Goal: Transaction & Acquisition: Download file/media

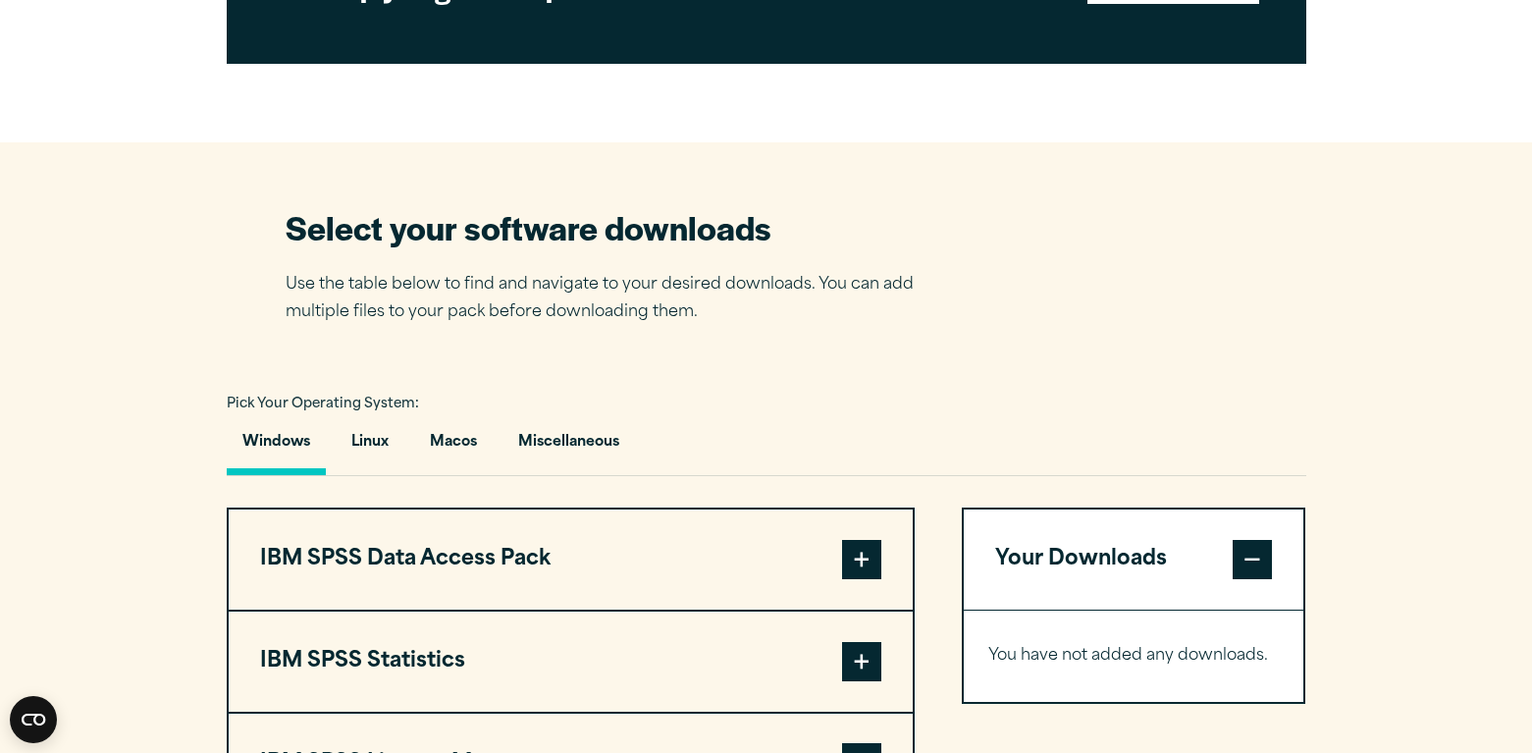
scroll to position [1119, 0]
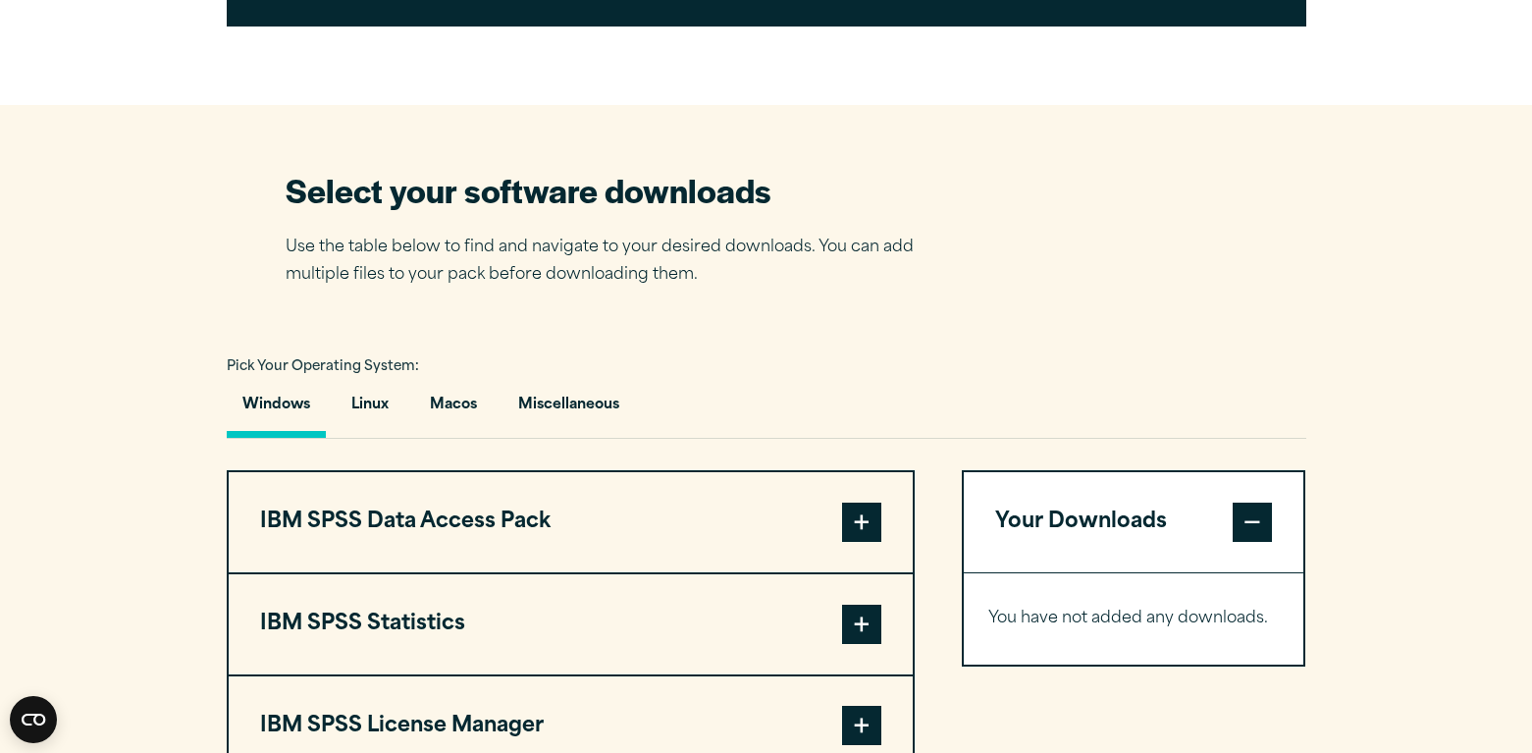
click at [841, 515] on button "IBM SPSS Data Access Pack" at bounding box center [571, 522] width 684 height 100
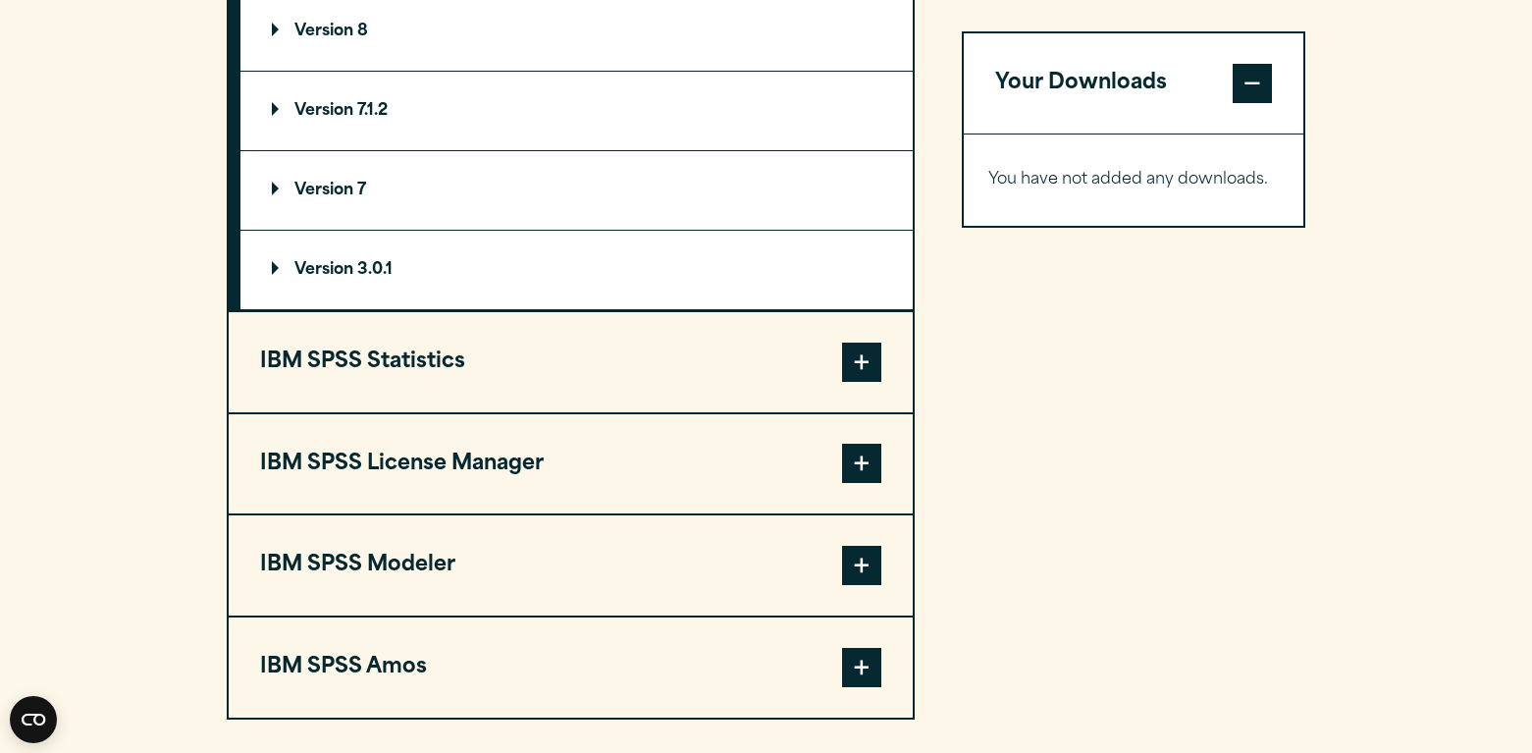
scroll to position [1708, 0]
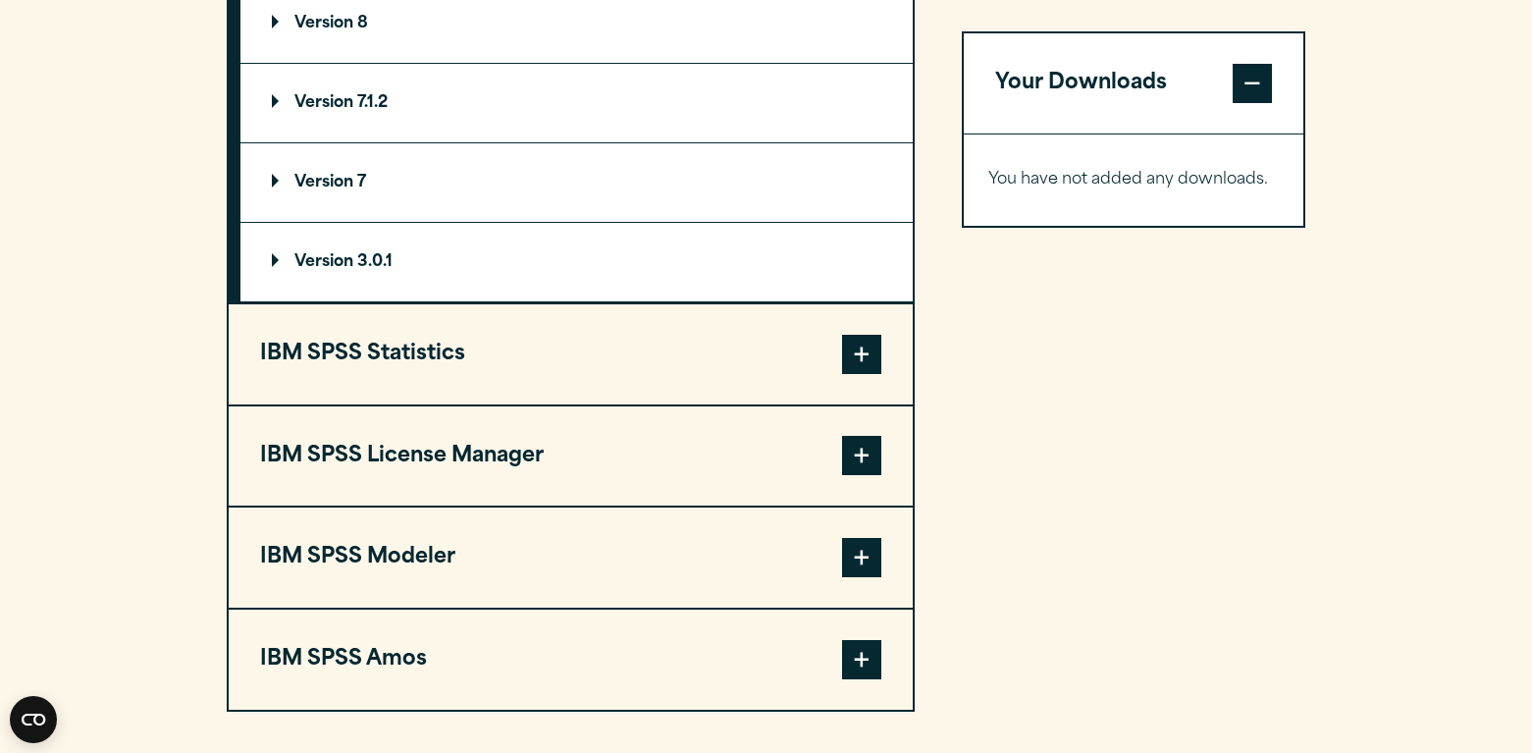
click at [750, 384] on button "IBM SPSS Statistics" at bounding box center [571, 354] width 684 height 100
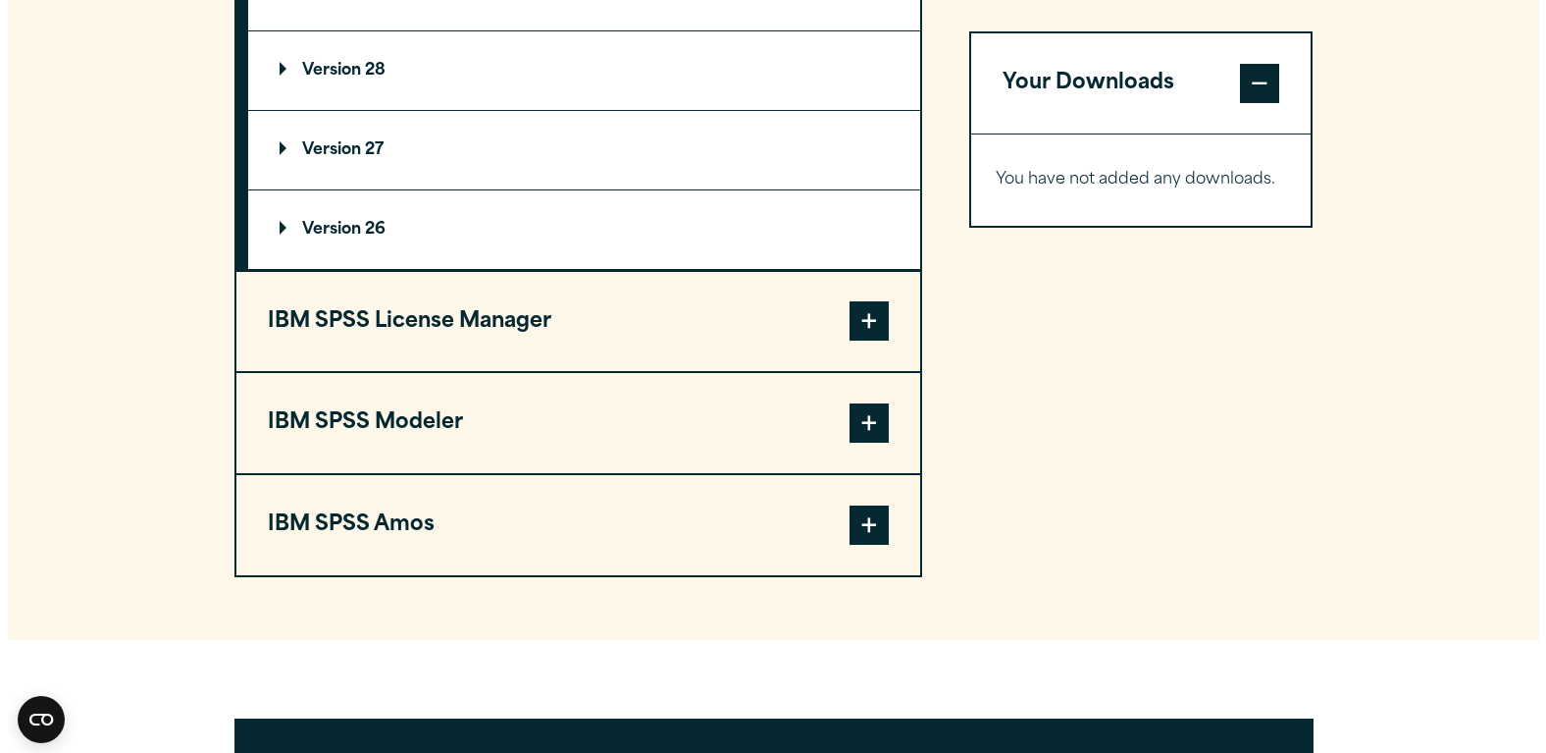
scroll to position [2101, 0]
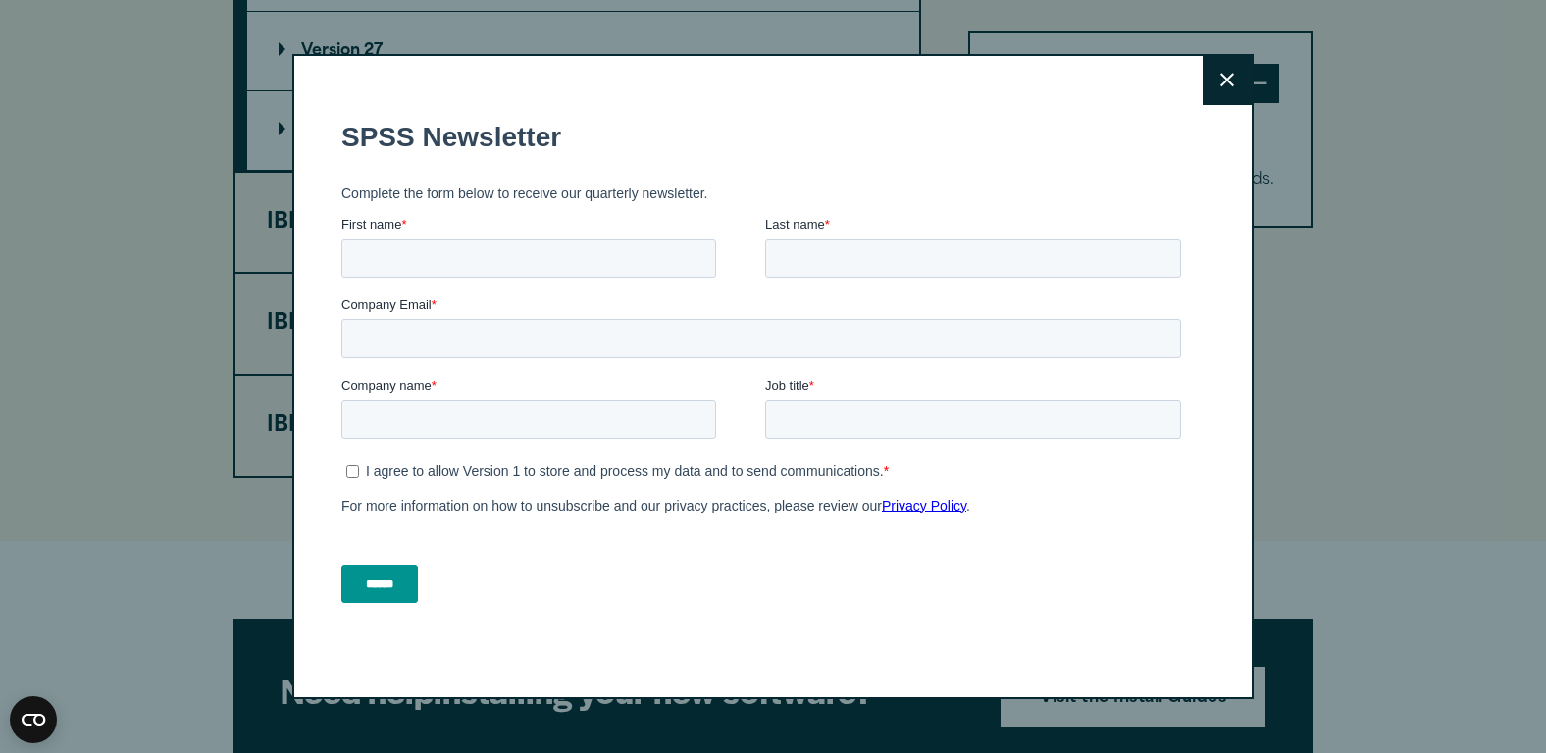
click at [1221, 78] on icon at bounding box center [1228, 80] width 14 height 15
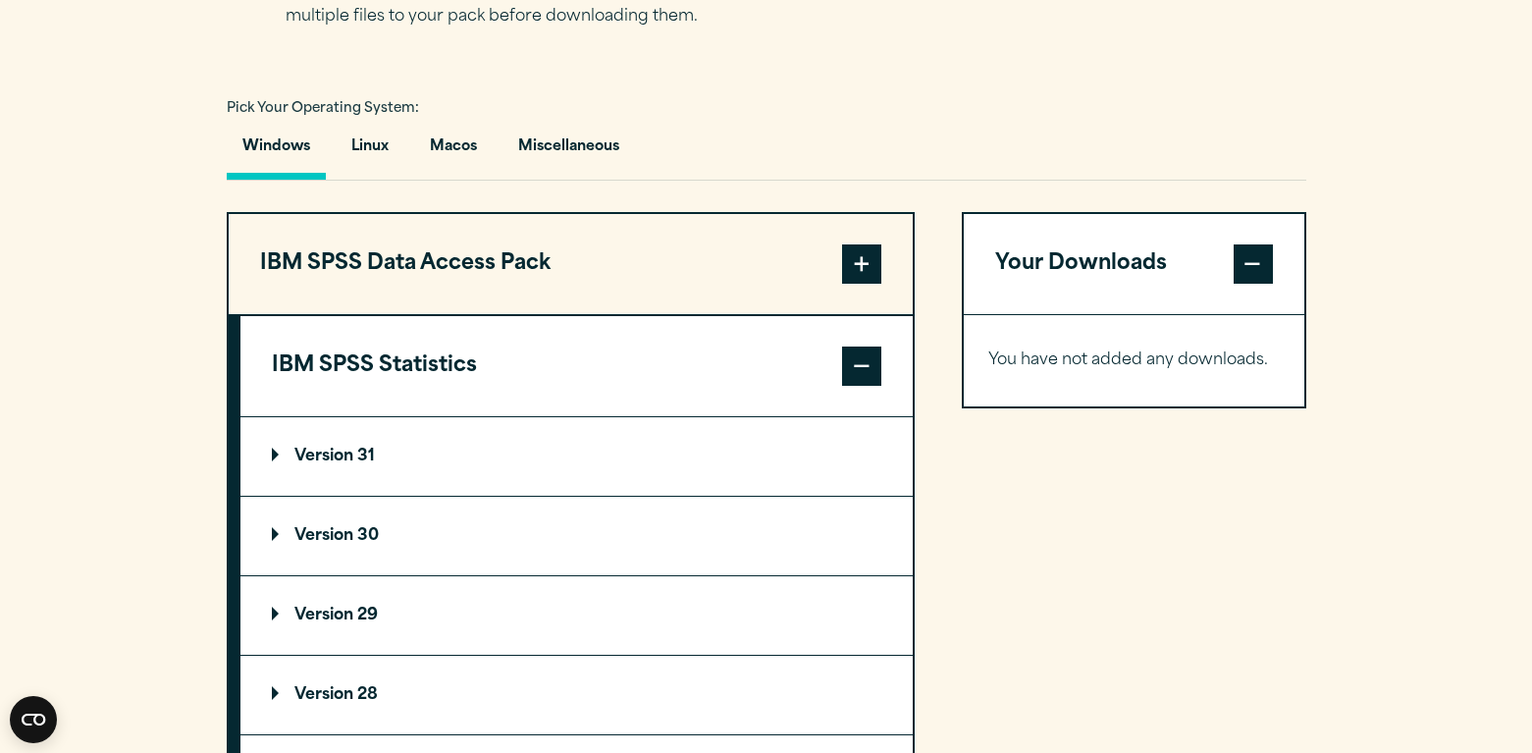
scroll to position [1367, 0]
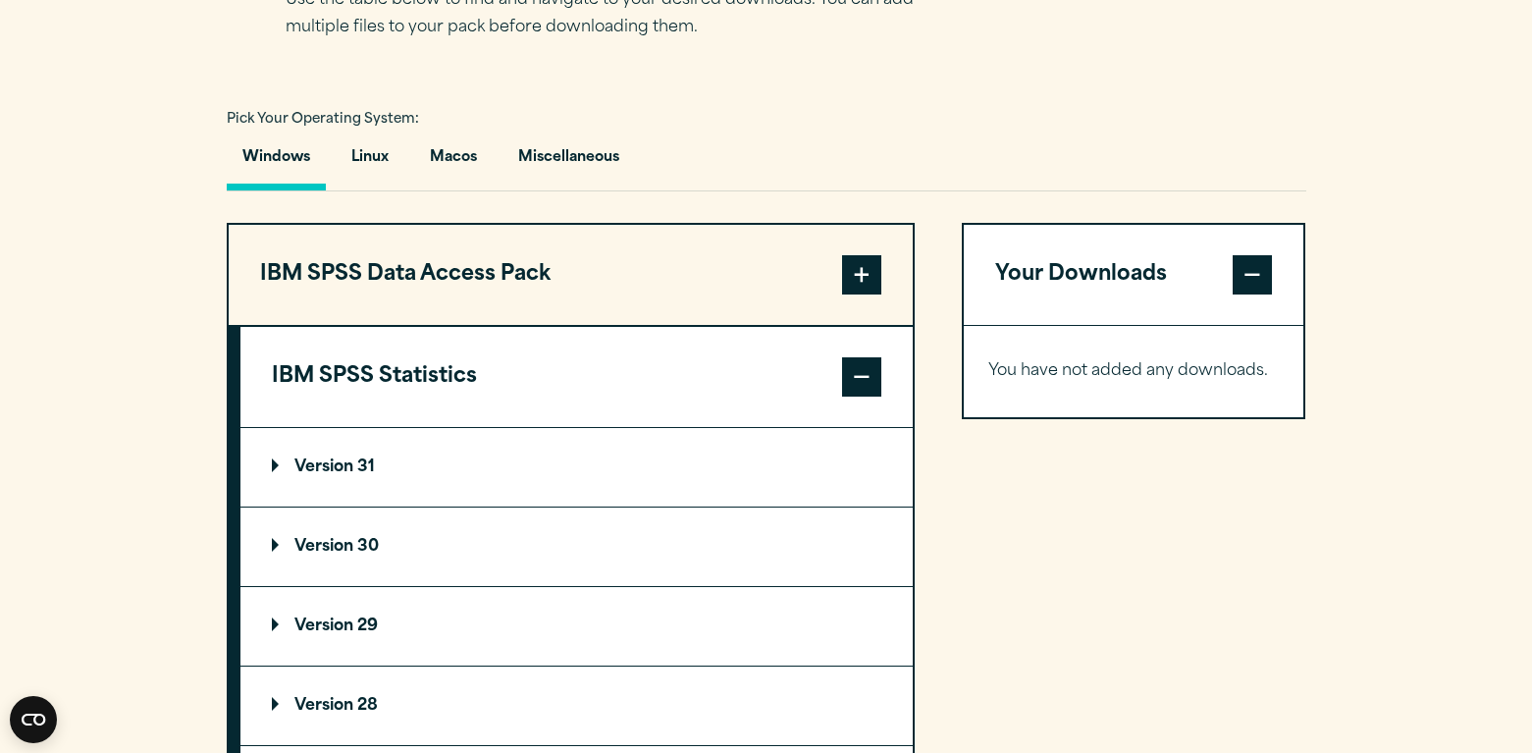
click at [379, 546] on p "Version 30" at bounding box center [325, 547] width 107 height 16
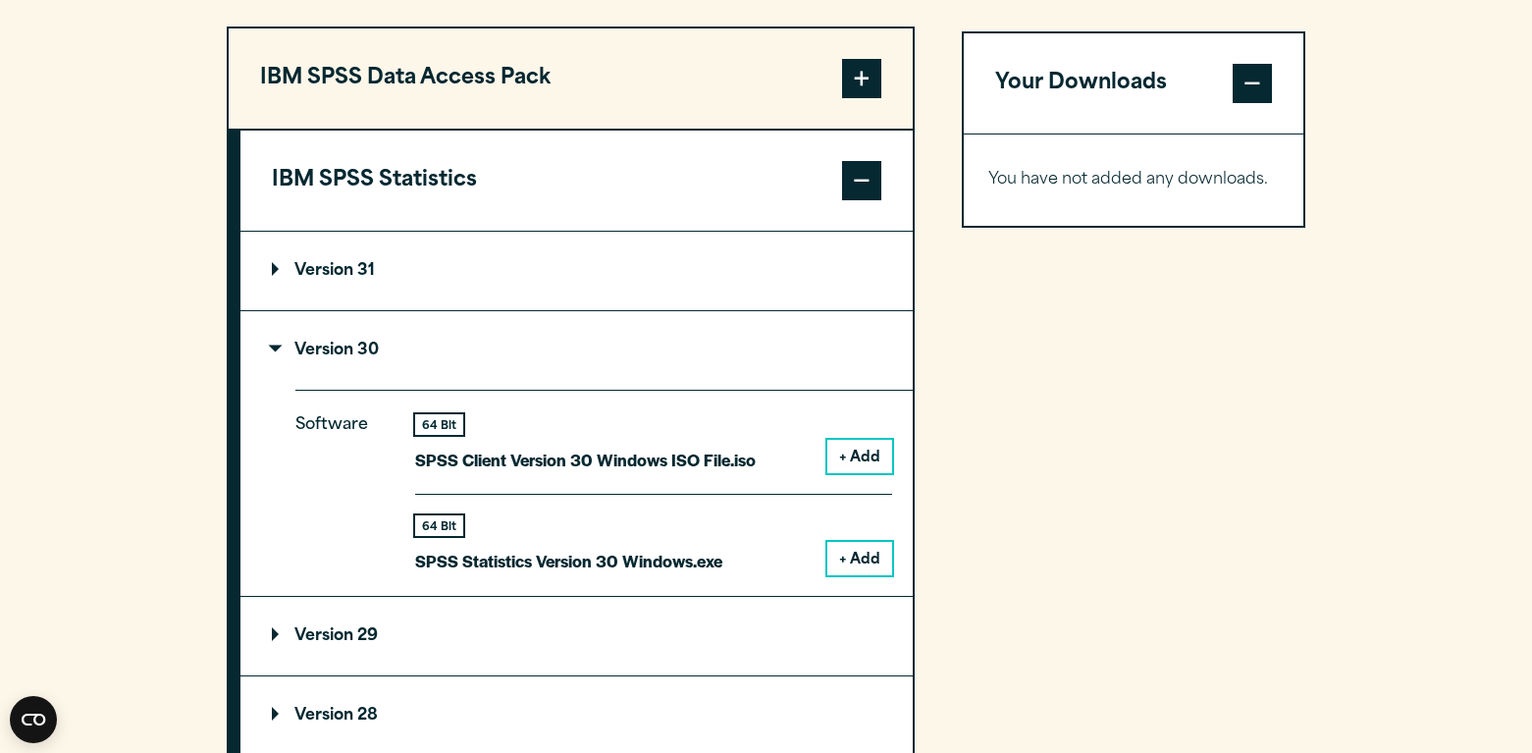
scroll to position [1661, 0]
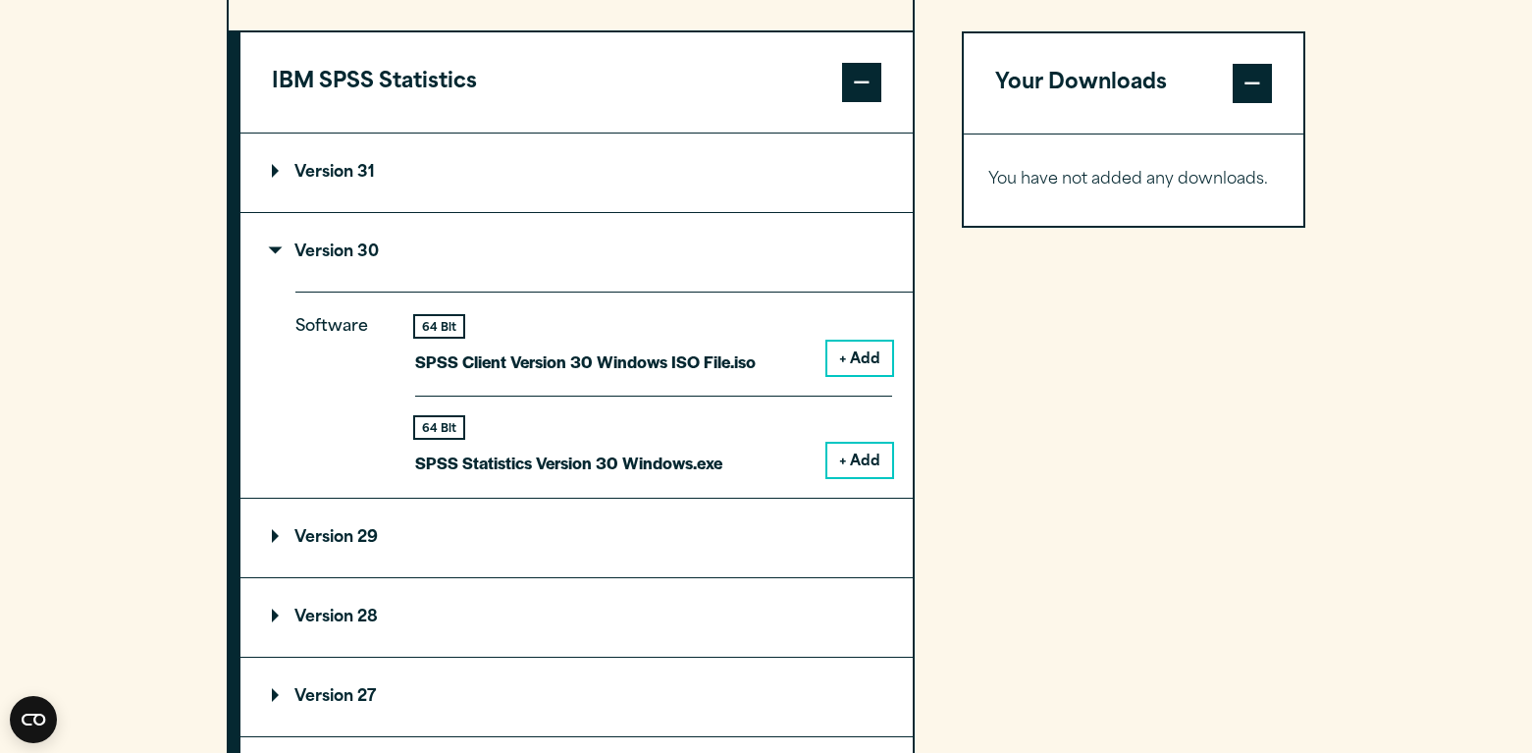
click at [855, 362] on button "+ Add" at bounding box center [859, 357] width 65 height 33
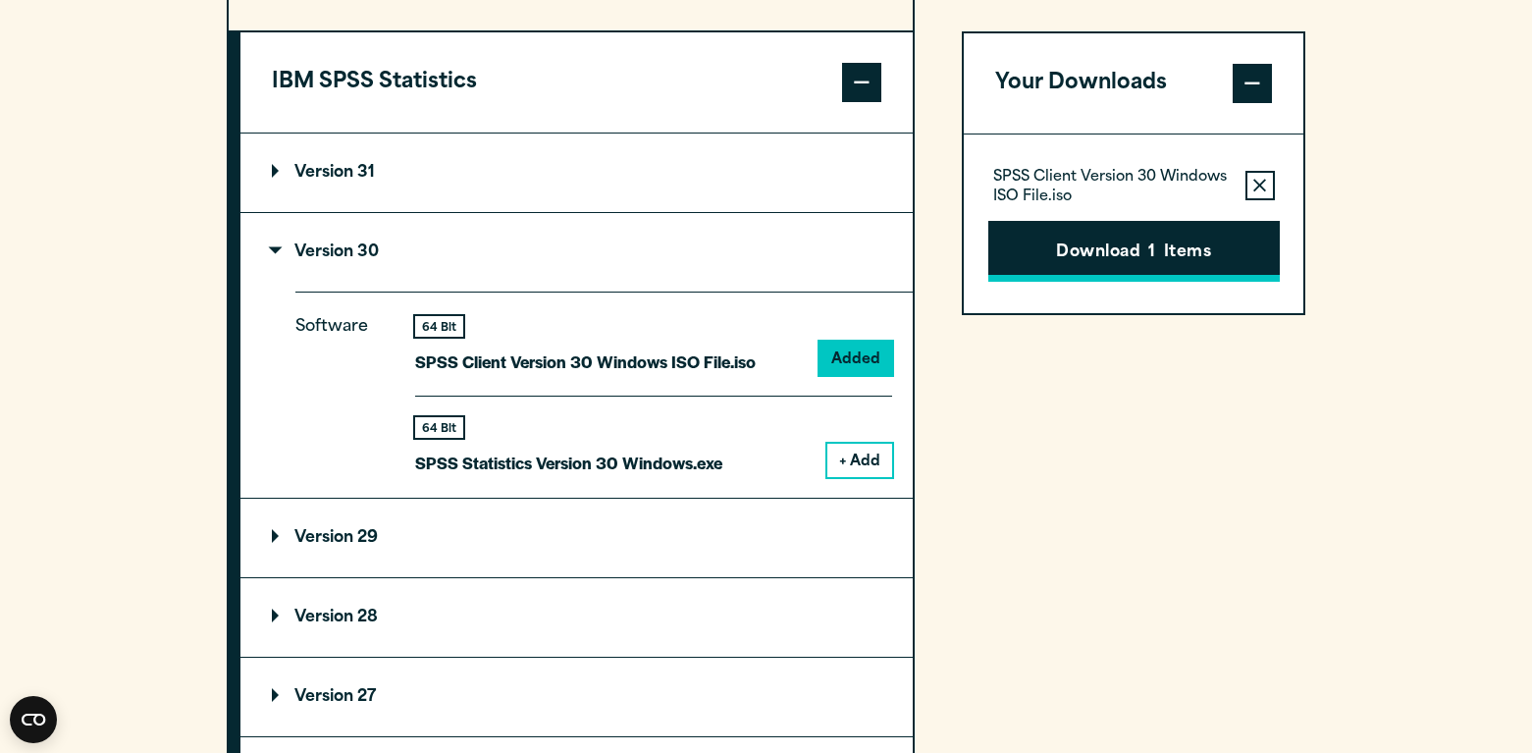
click at [1152, 253] on span "1" at bounding box center [1151, 253] width 7 height 26
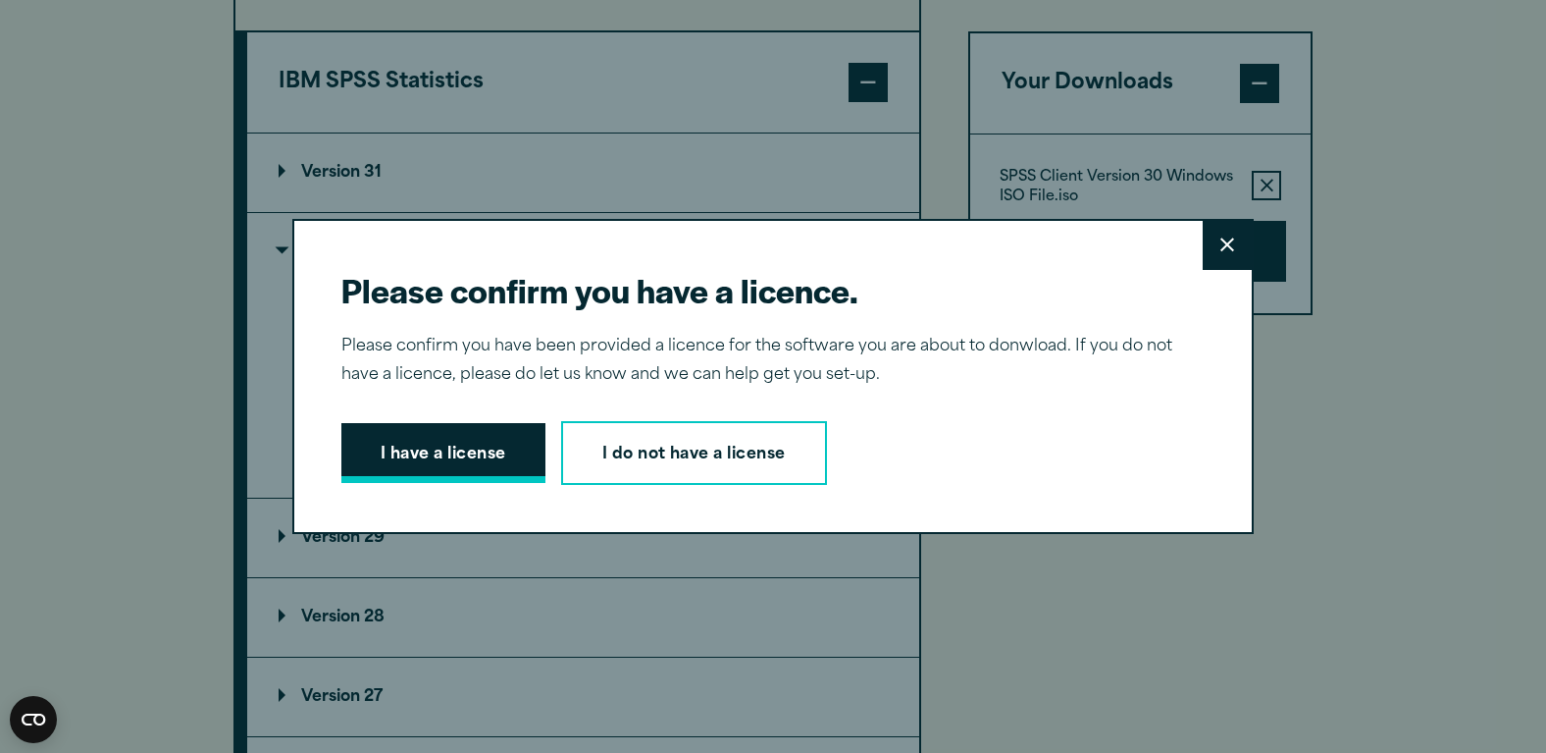
click at [471, 442] on button "I have a license" at bounding box center [443, 453] width 204 height 61
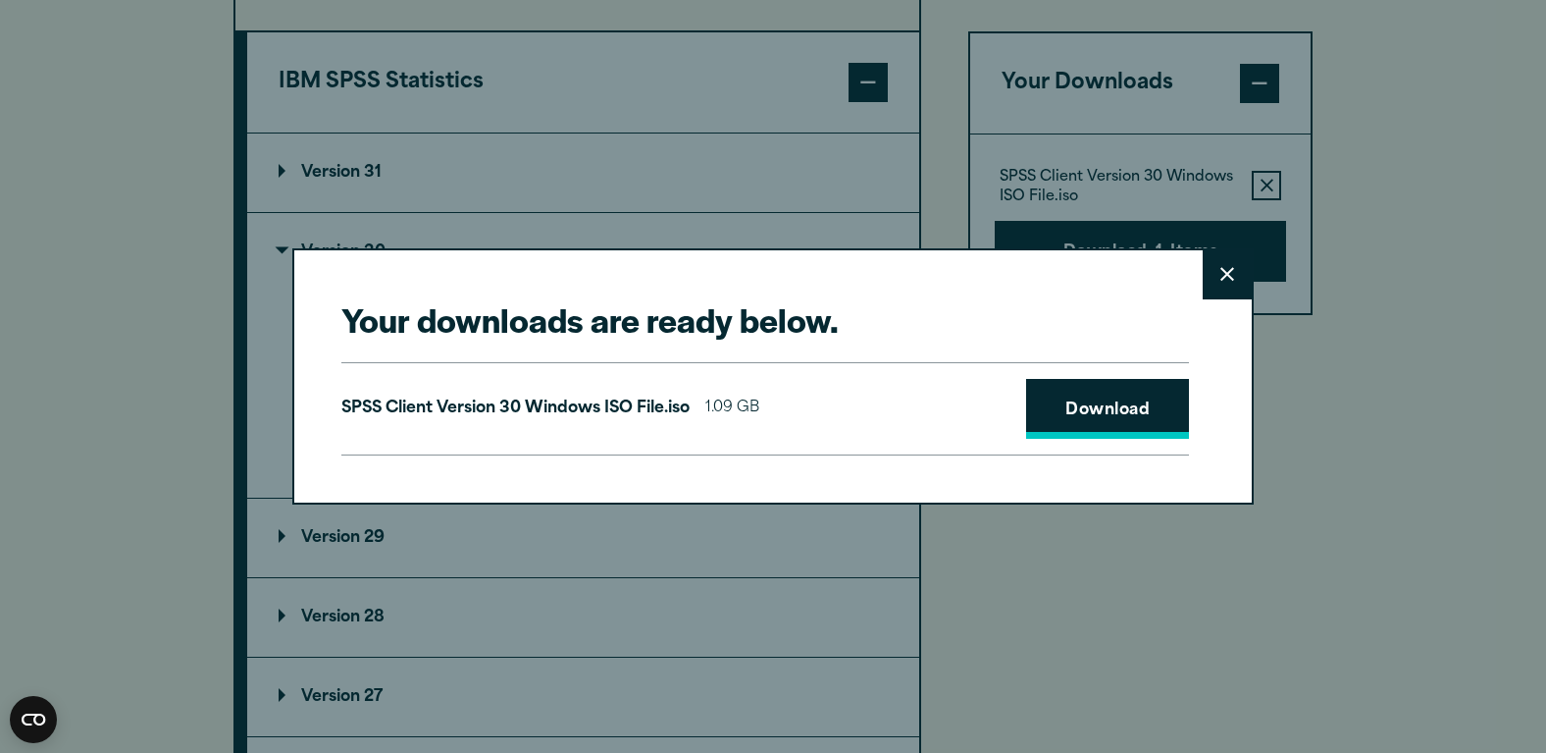
click at [1037, 417] on link "Download" at bounding box center [1107, 409] width 163 height 61
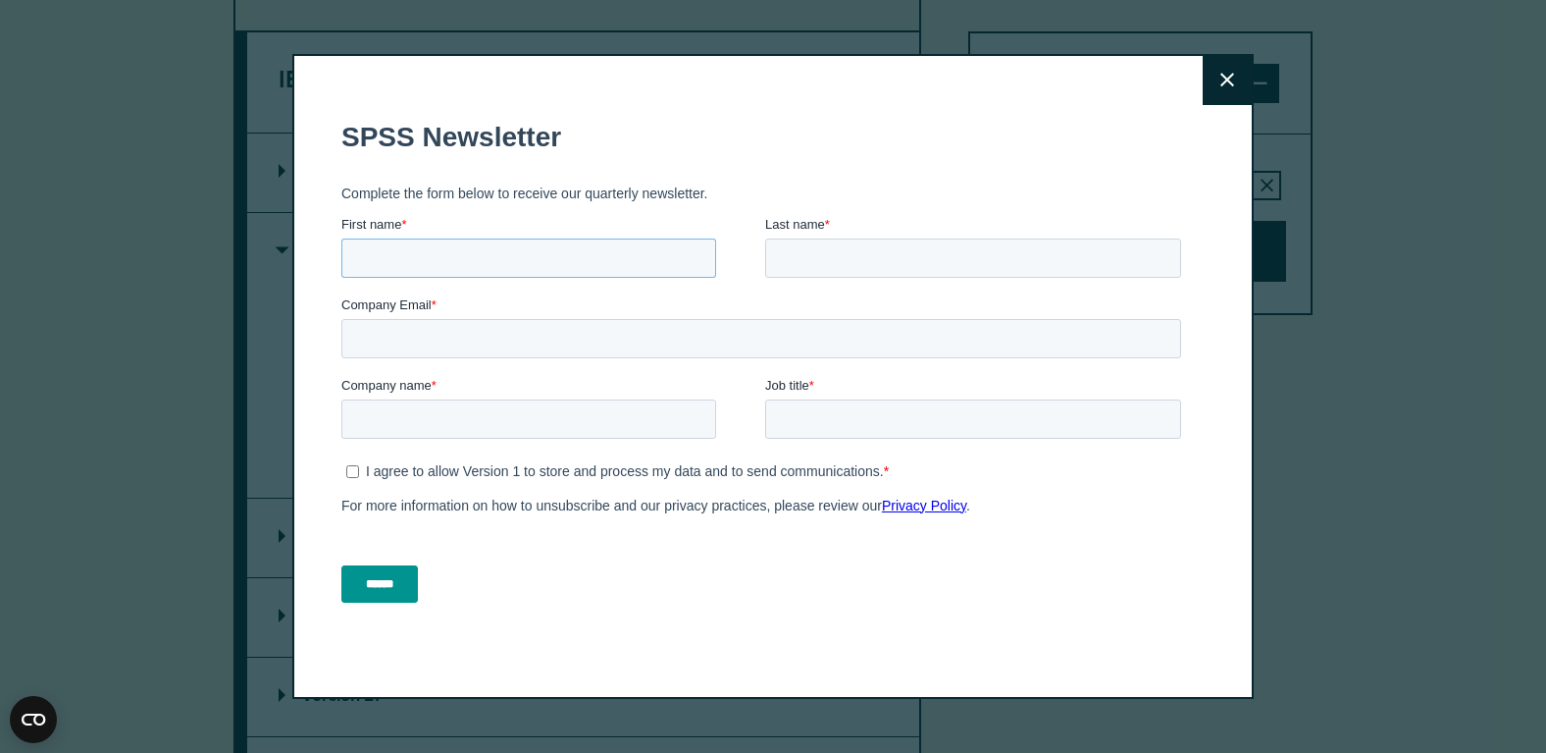
click at [485, 252] on input "First name *" at bounding box center [528, 256] width 375 height 39
type input "******"
click at [807, 250] on input "Last name *" at bounding box center [973, 256] width 416 height 39
type input "******"
click at [574, 348] on input "Company Email *" at bounding box center [761, 337] width 840 height 39
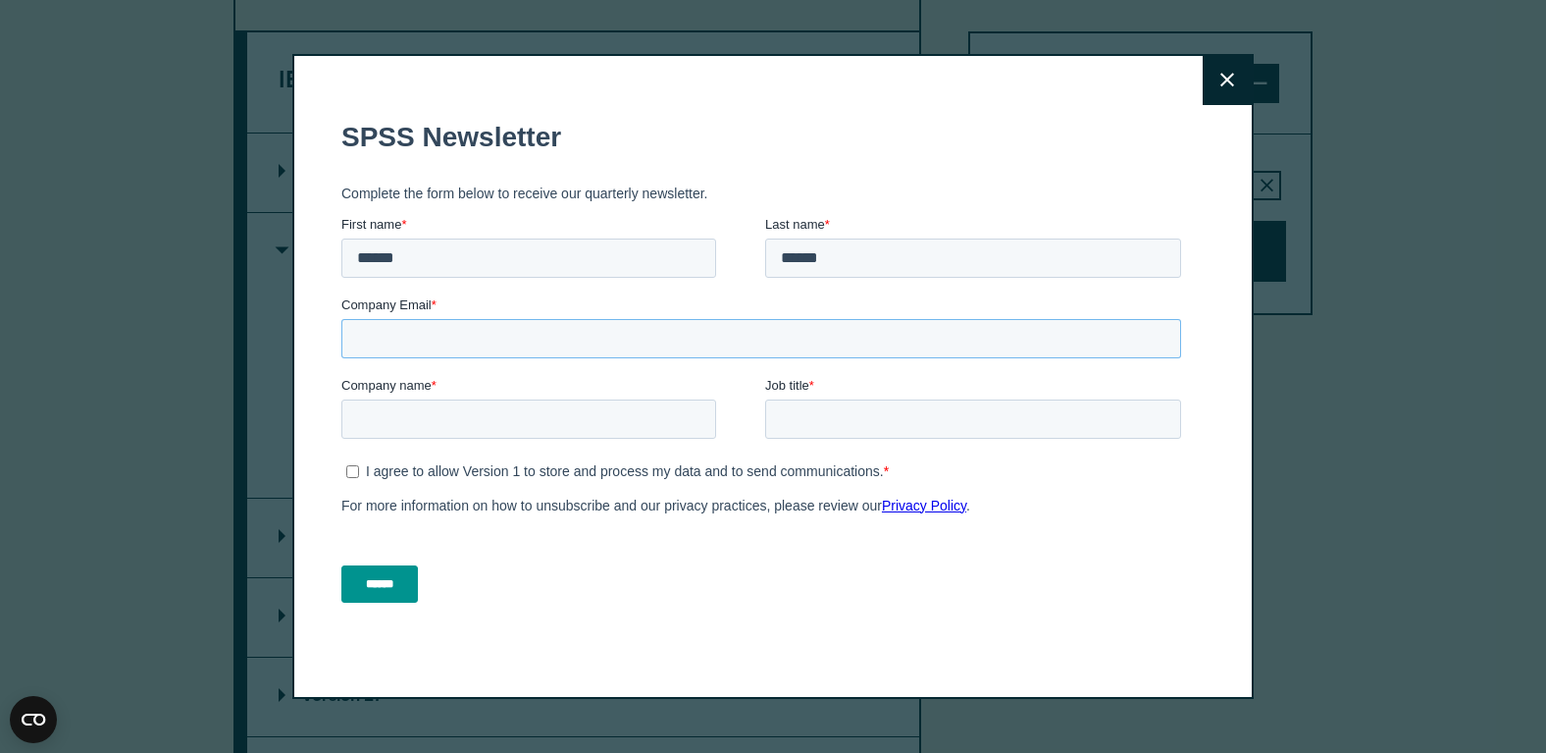
type input "**********"
click at [491, 420] on input "Company name *" at bounding box center [528, 417] width 375 height 39
type input "***"
click at [895, 420] on input "Job title *" at bounding box center [973, 417] width 416 height 39
type input "*******"
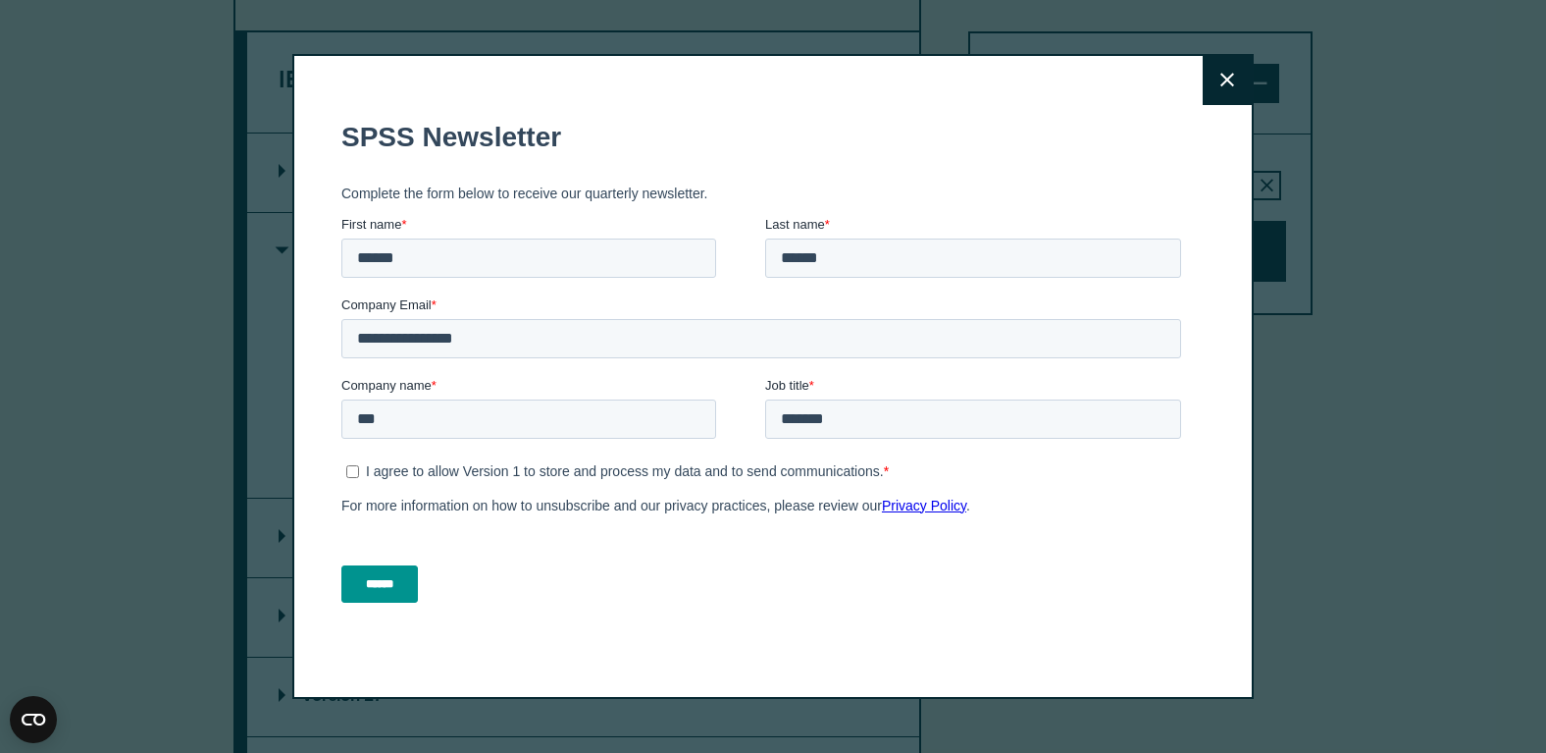
click at [408, 572] on input "******" at bounding box center [379, 582] width 77 height 37
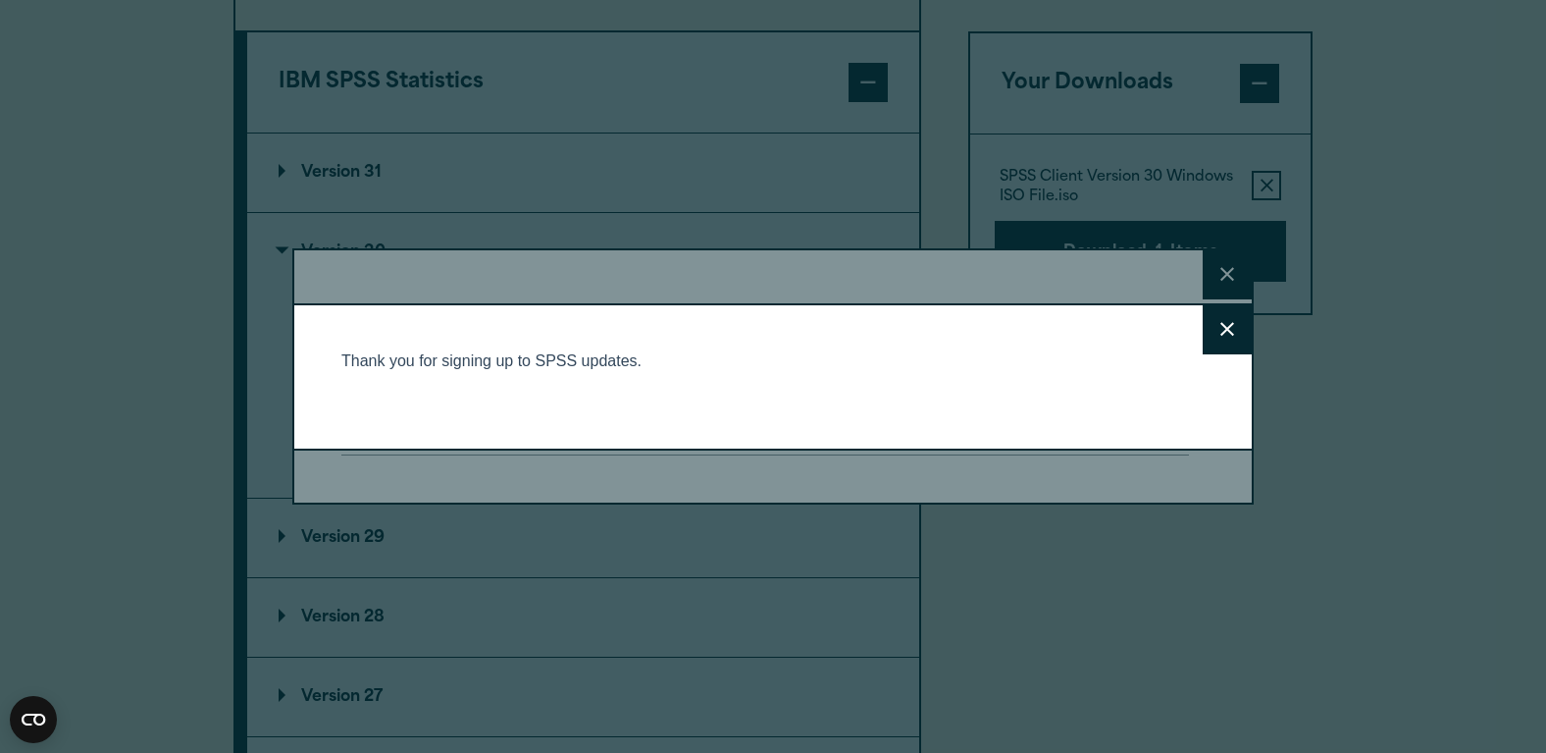
click at [1211, 333] on button "Close" at bounding box center [1227, 329] width 49 height 49
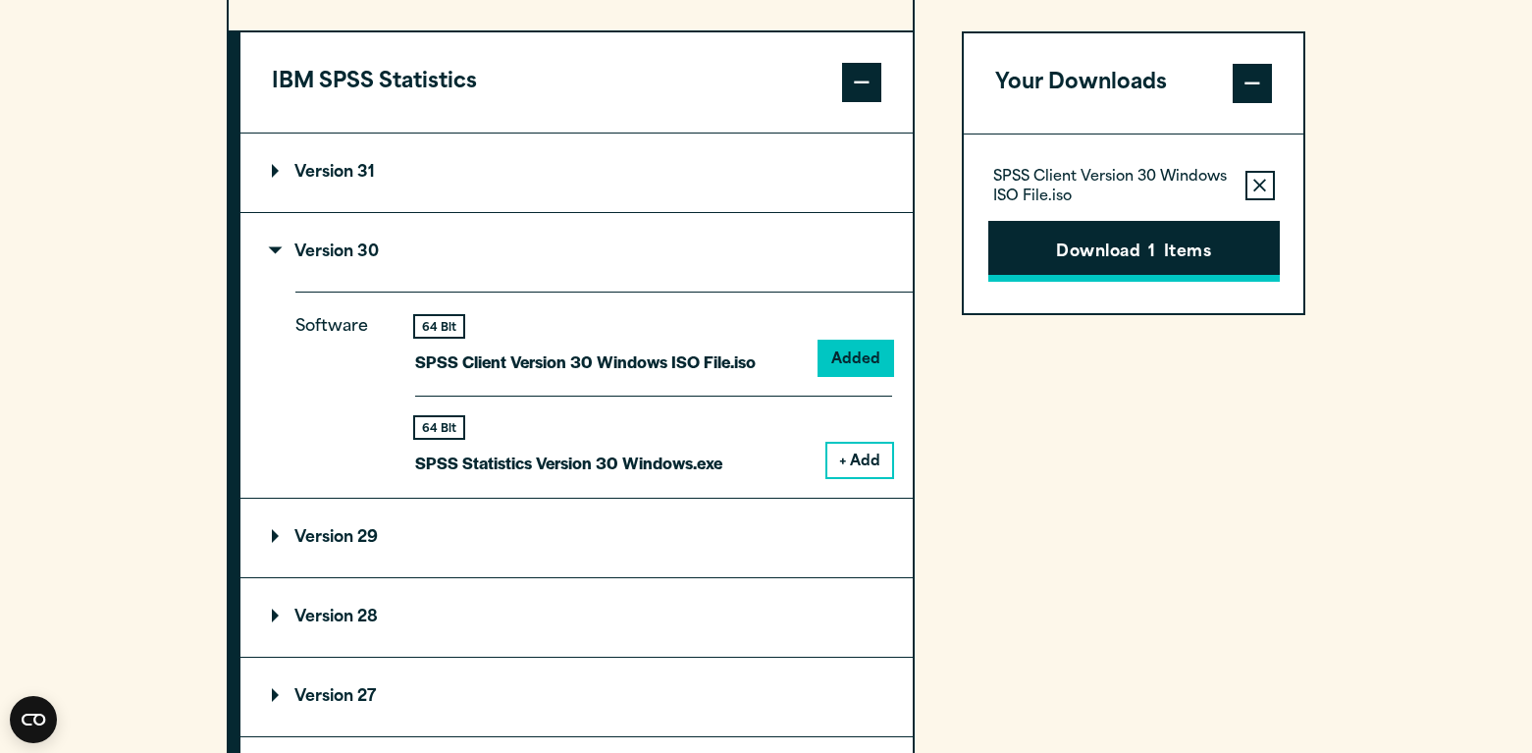
click at [1137, 241] on button "Download 1 Items" at bounding box center [1133, 251] width 291 height 61
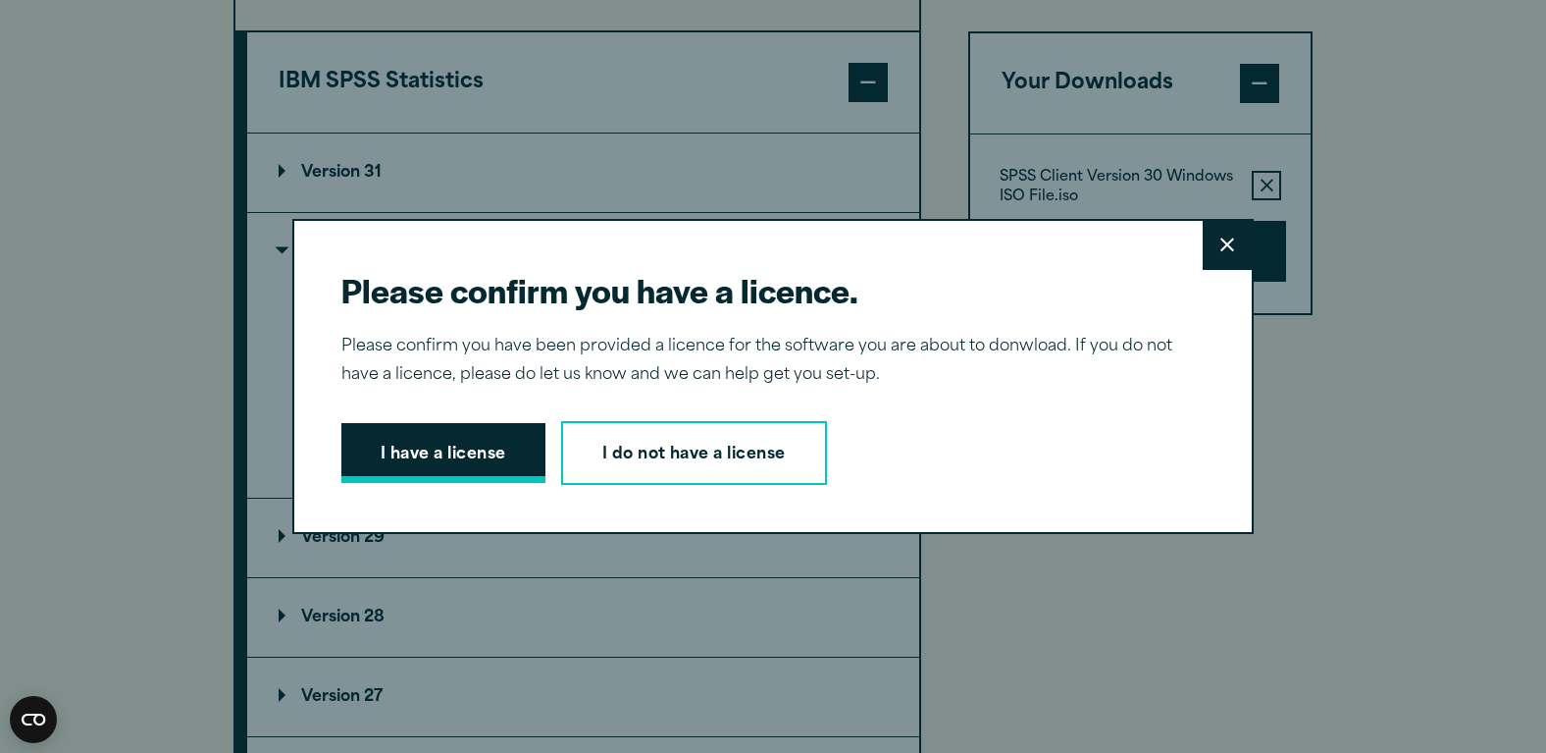
click at [443, 469] on button "I have a license" at bounding box center [443, 453] width 204 height 61
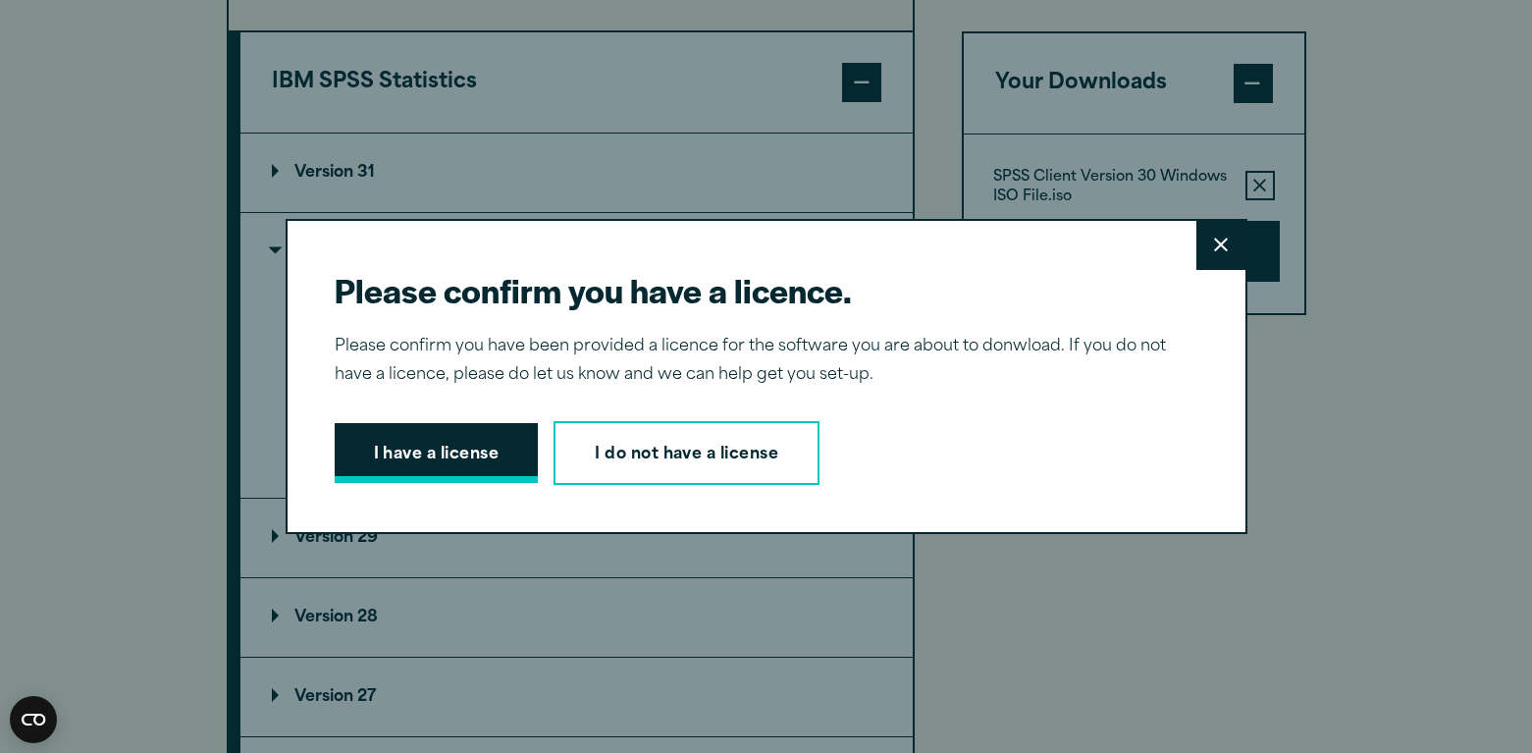
click at [0, 0] on div "Your downloads are ready below. Close SPSS Client Version 30 Windows ISO File.i…" at bounding box center [0, 0] width 0 height 0
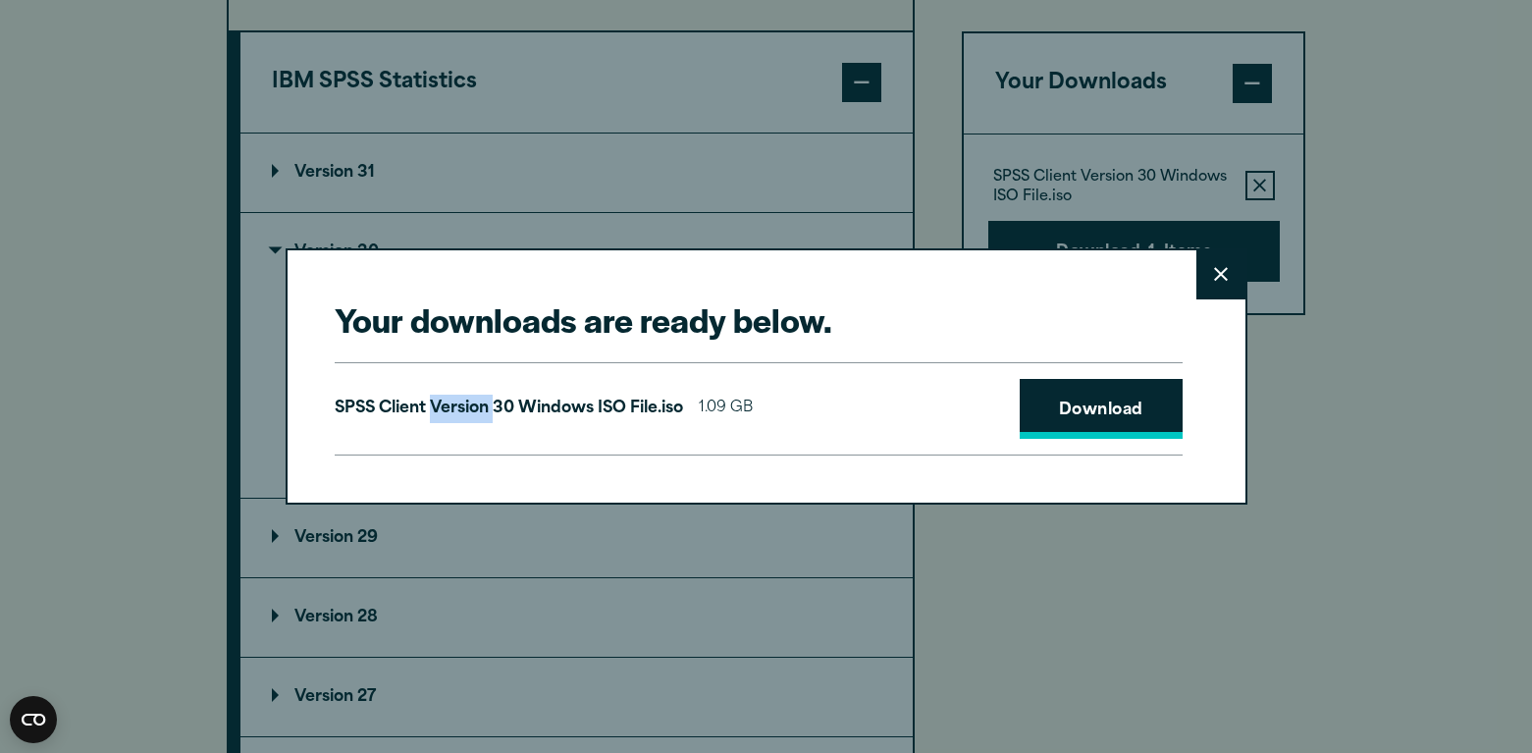
click at [1089, 413] on link "Download" at bounding box center [1100, 409] width 163 height 61
click at [1225, 285] on button "Close" at bounding box center [1220, 274] width 49 height 49
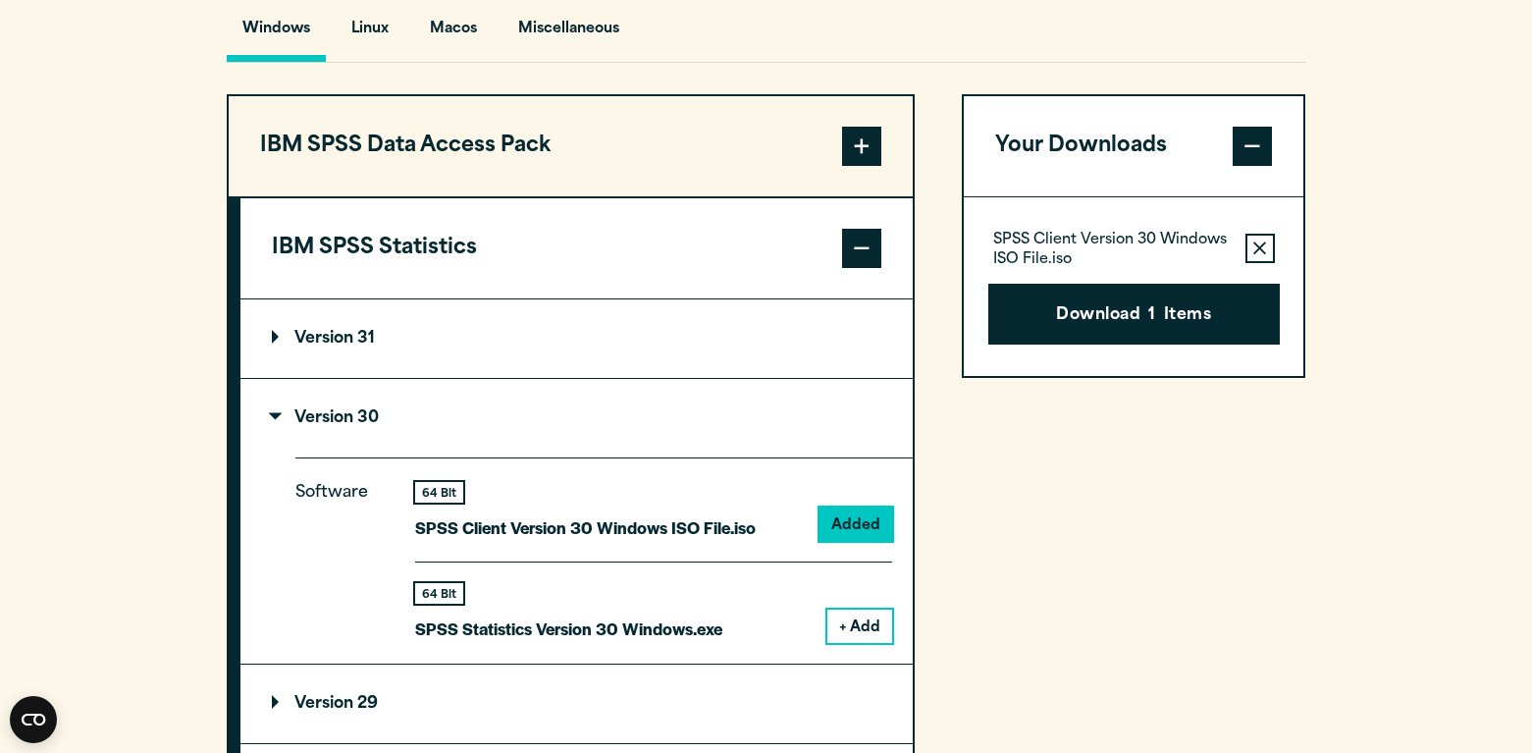
scroll to position [1465, 0]
